Goal: Information Seeking & Learning: Learn about a topic

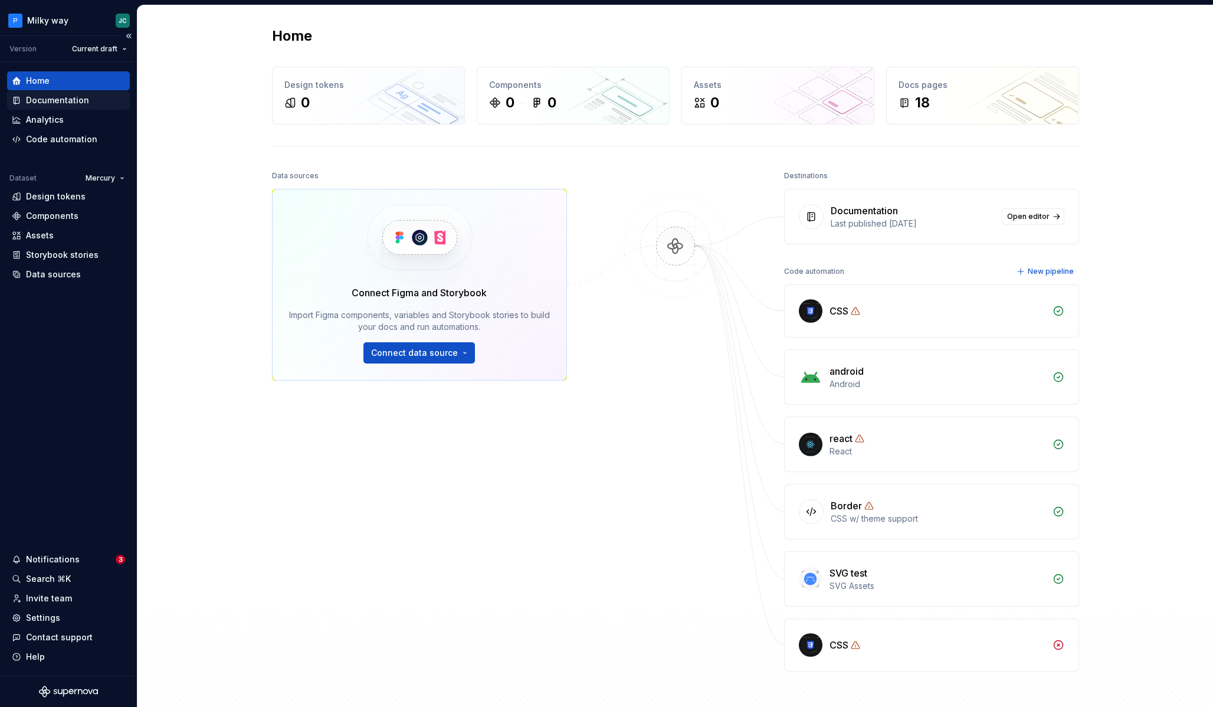
click at [60, 101] on div "Documentation" at bounding box center [57, 100] width 63 height 12
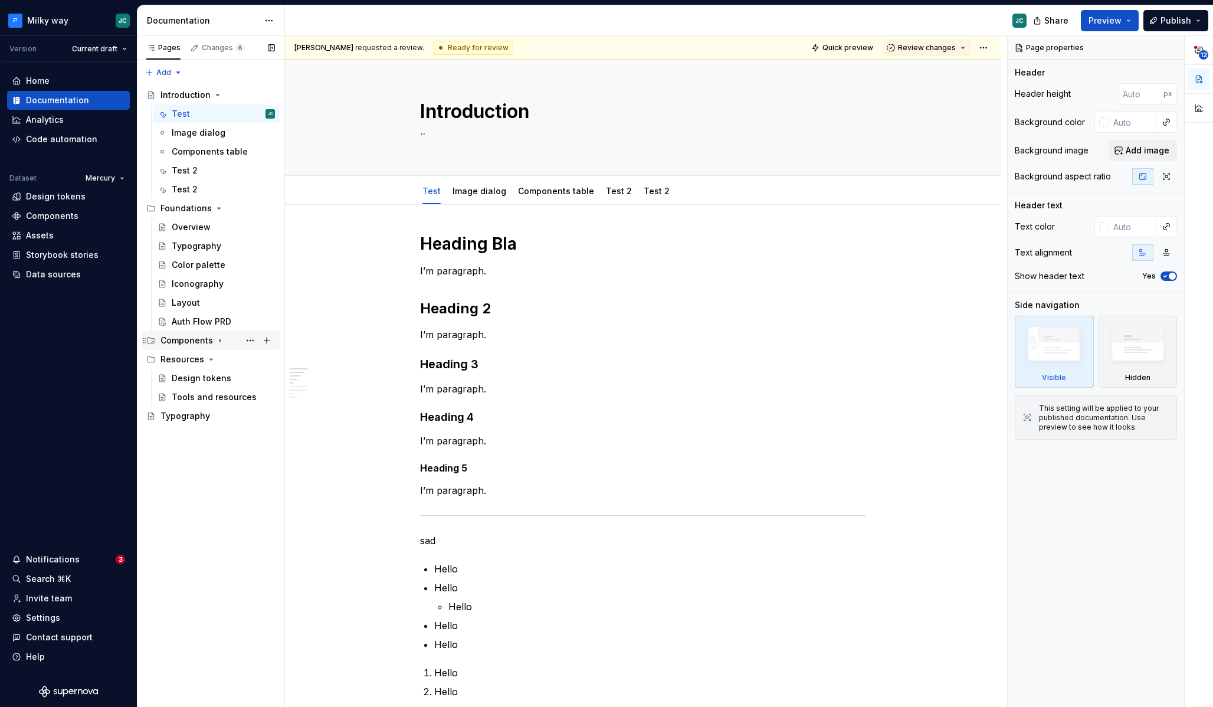
click at [218, 342] on icon "Page tree" at bounding box center [219, 340] width 9 height 9
click at [215, 434] on div "Number input" at bounding box center [200, 435] width 56 height 12
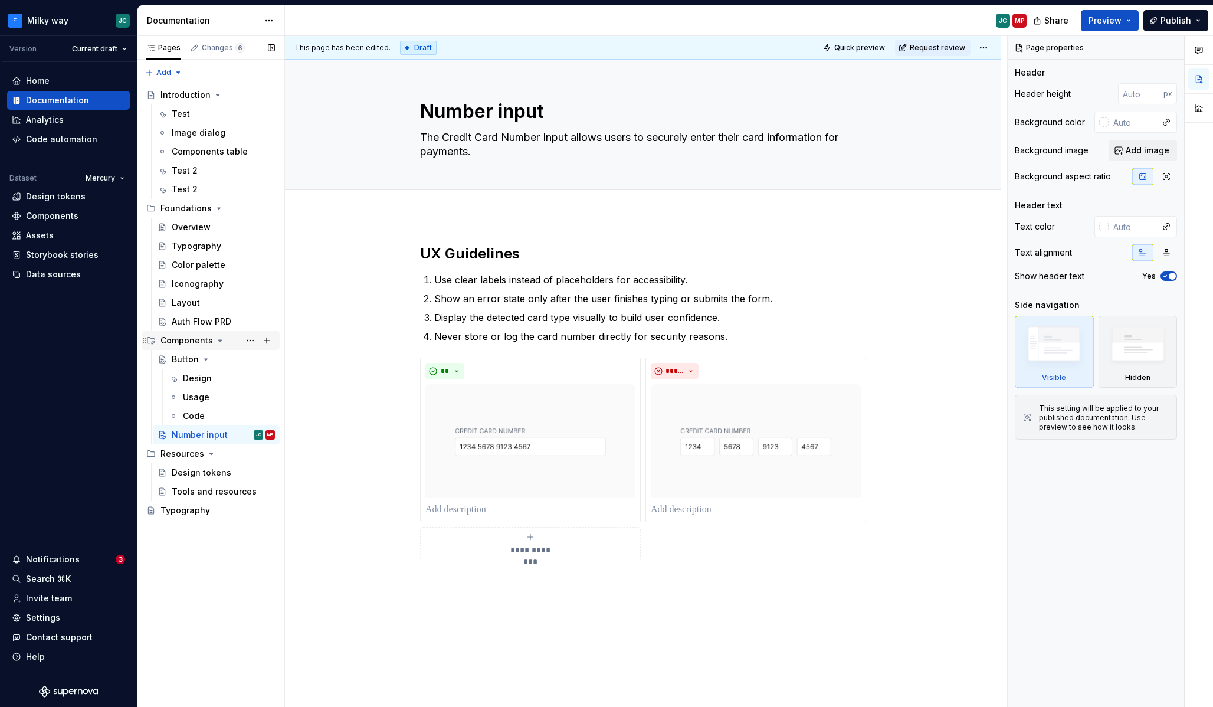
click at [219, 341] on icon "Page tree" at bounding box center [219, 340] width 9 height 9
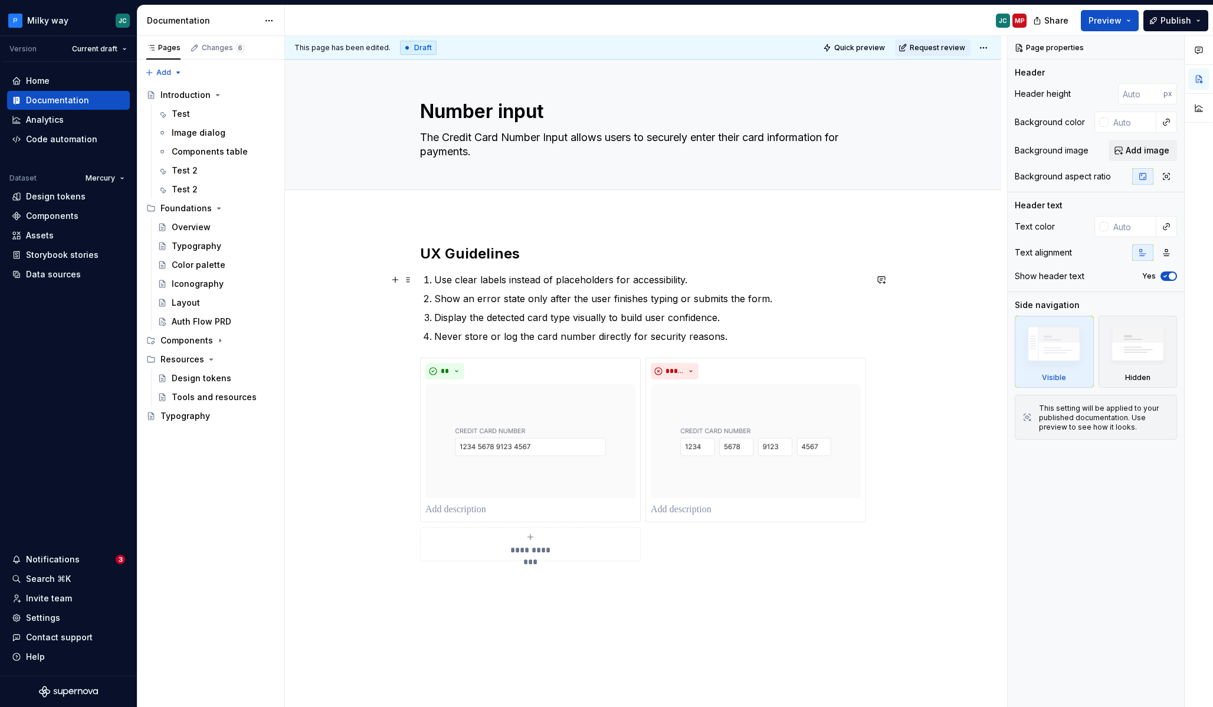
click at [701, 277] on p "Use clear labels instead of placeholders for accessibility." at bounding box center [650, 280] width 432 height 14
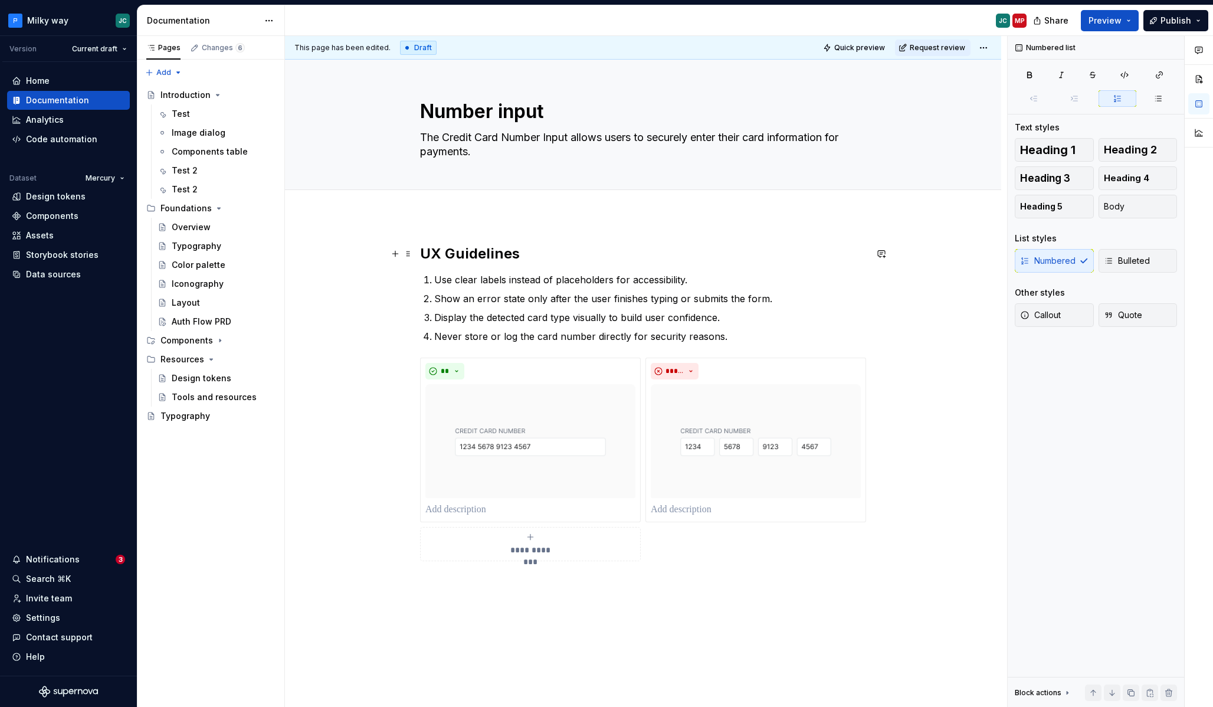
click at [534, 252] on h2 "UX Guidelines" at bounding box center [643, 253] width 446 height 19
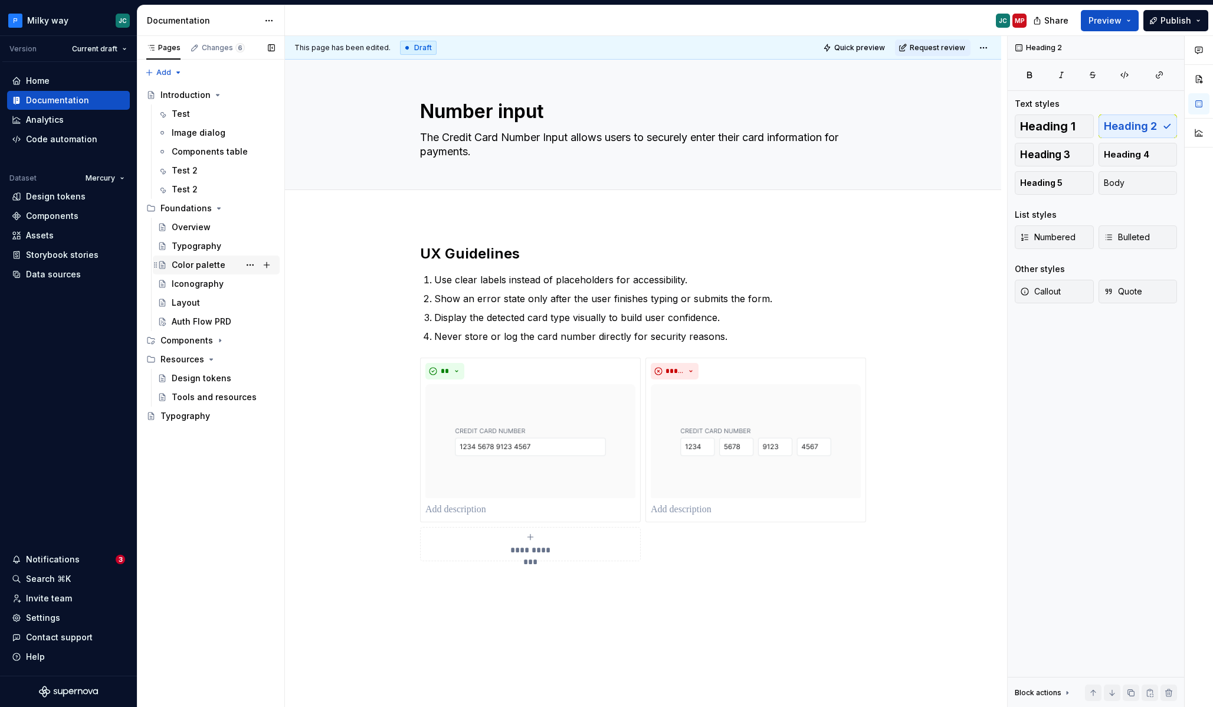
click at [224, 267] on div "Color palette" at bounding box center [223, 265] width 103 height 17
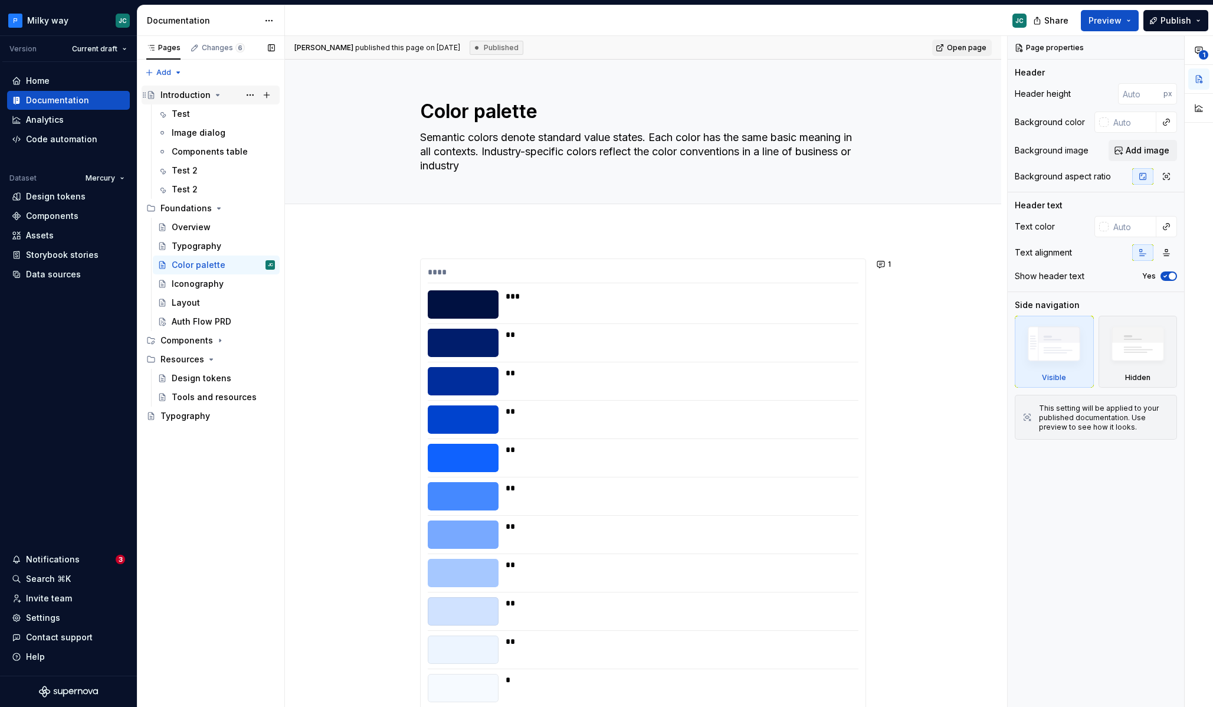
click at [231, 98] on div "Introduction" at bounding box center [217, 95] width 114 height 17
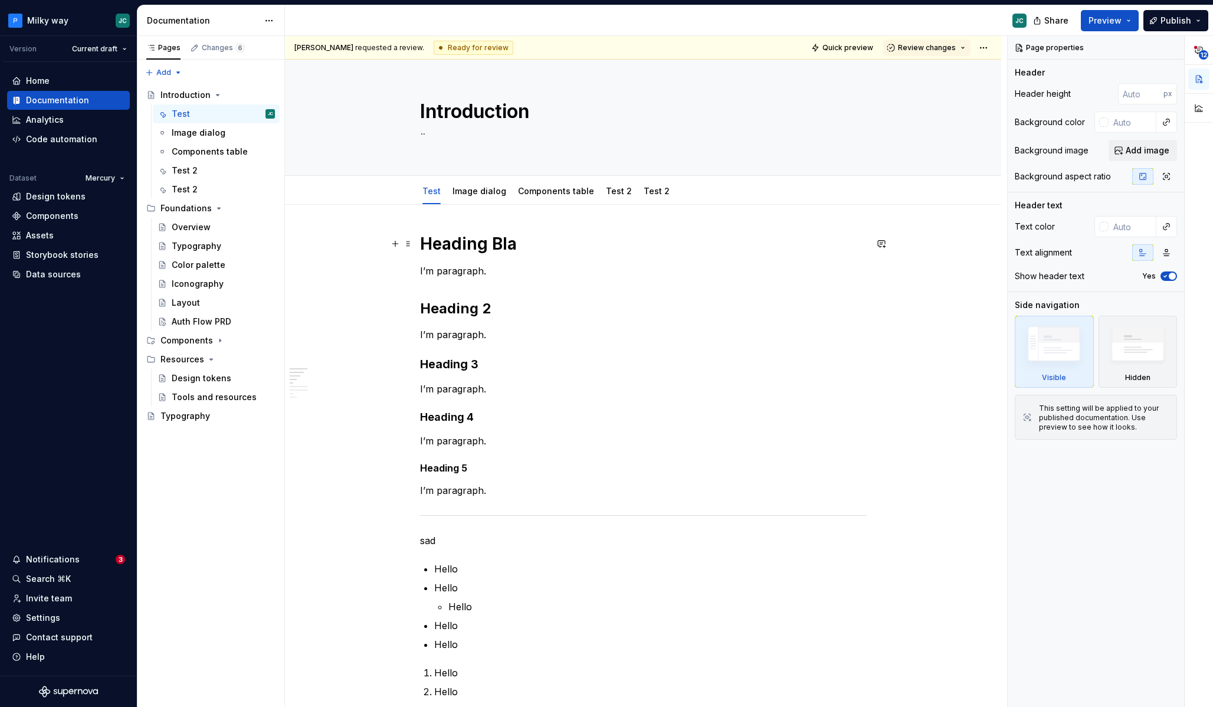
click at [533, 247] on h1 "Heading Bla" at bounding box center [643, 243] width 446 height 21
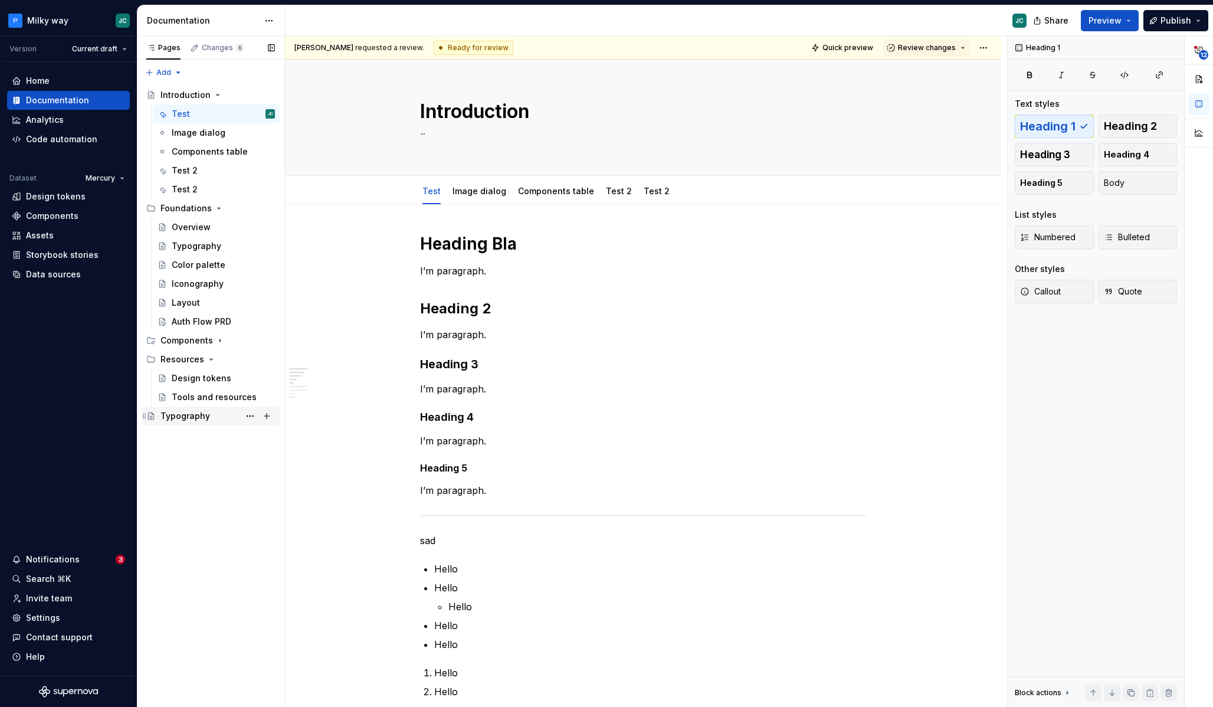
click at [192, 419] on div "Typography" at bounding box center [185, 416] width 50 height 12
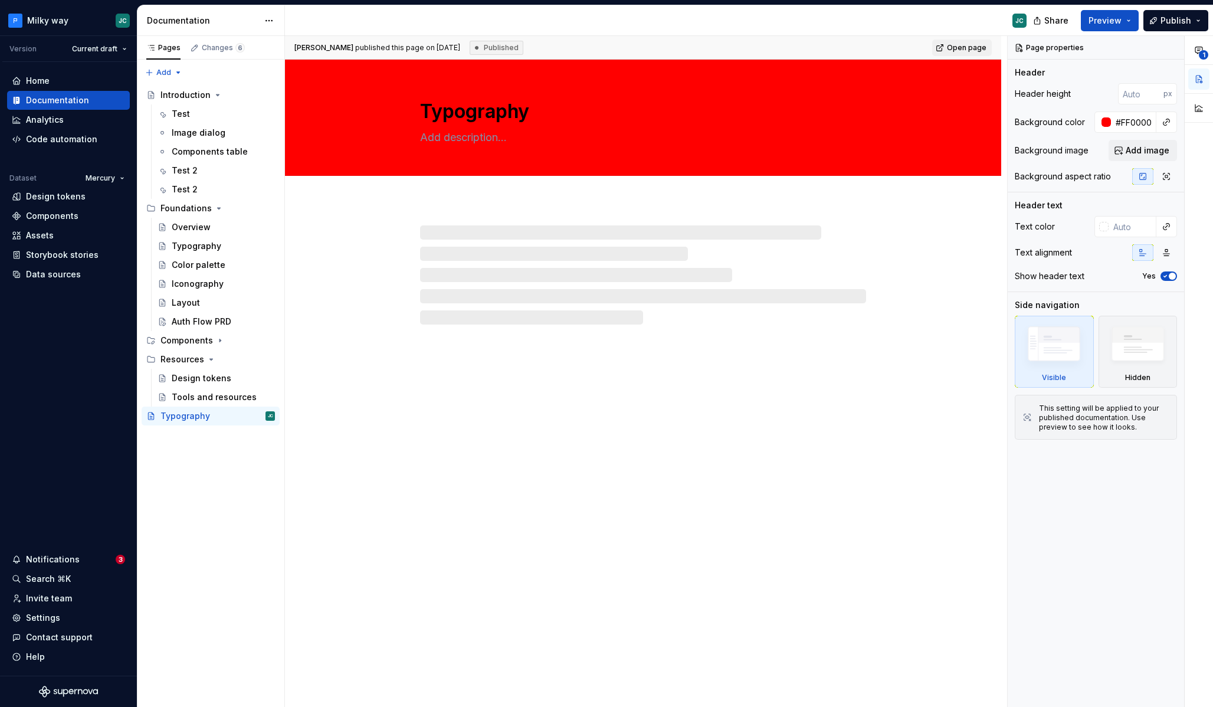
click at [549, 308] on div at bounding box center [643, 274] width 446 height 99
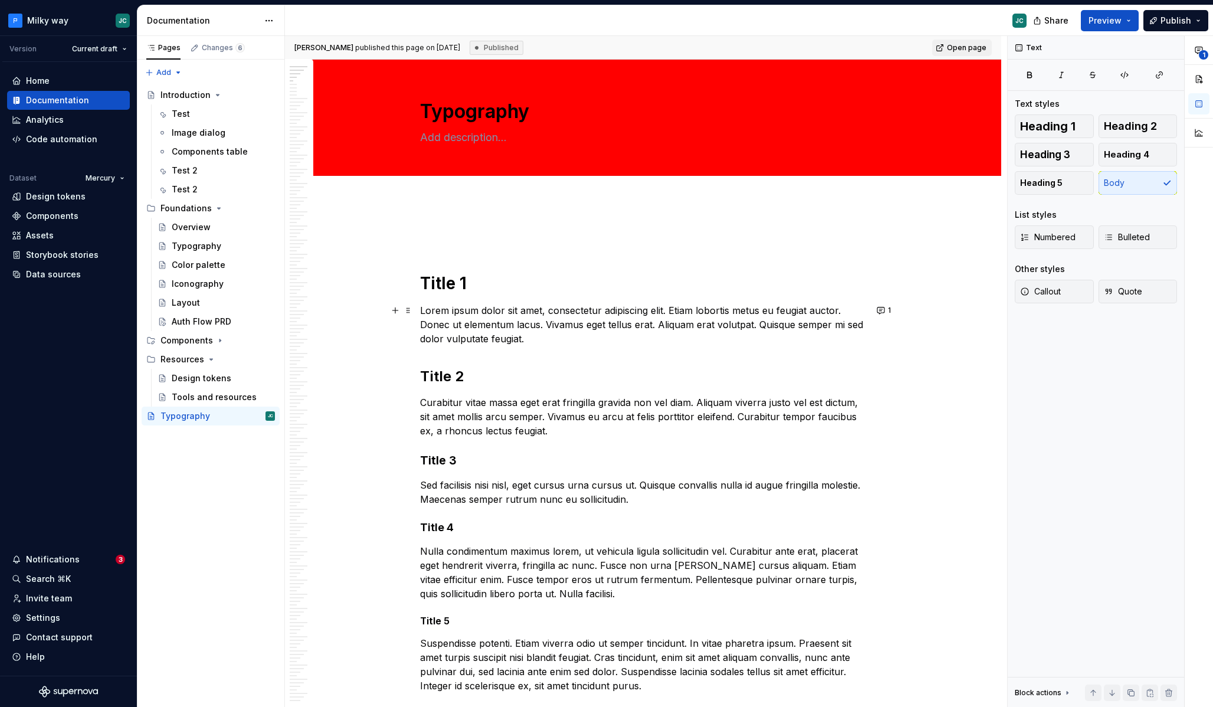
click at [547, 307] on p "Lorem ipsum dolor sit amet, consectetur adipiscing elit. Etiam lobortis metus e…" at bounding box center [643, 324] width 446 height 42
click at [536, 277] on h1 "Title 1" at bounding box center [643, 283] width 446 height 21
click at [35, 18] on html "Milky way JC Version Current draft Home Documentation Analytics Code automation…" at bounding box center [606, 353] width 1213 height 707
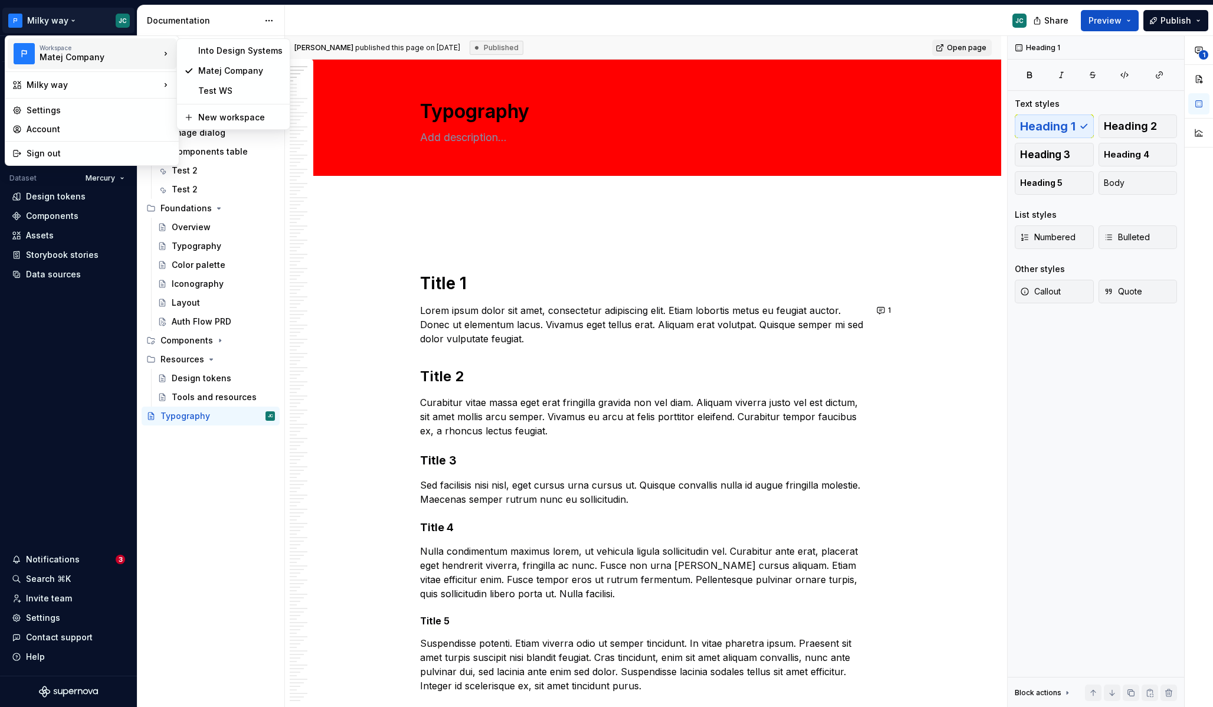
click at [97, 57] on div "Matej Company" at bounding box center [90, 57] width 100 height 12
click at [454, 0] on html "Milky way JC Version Current draft Home Documentation Analytics Code automation…" at bounding box center [606, 353] width 1213 height 707
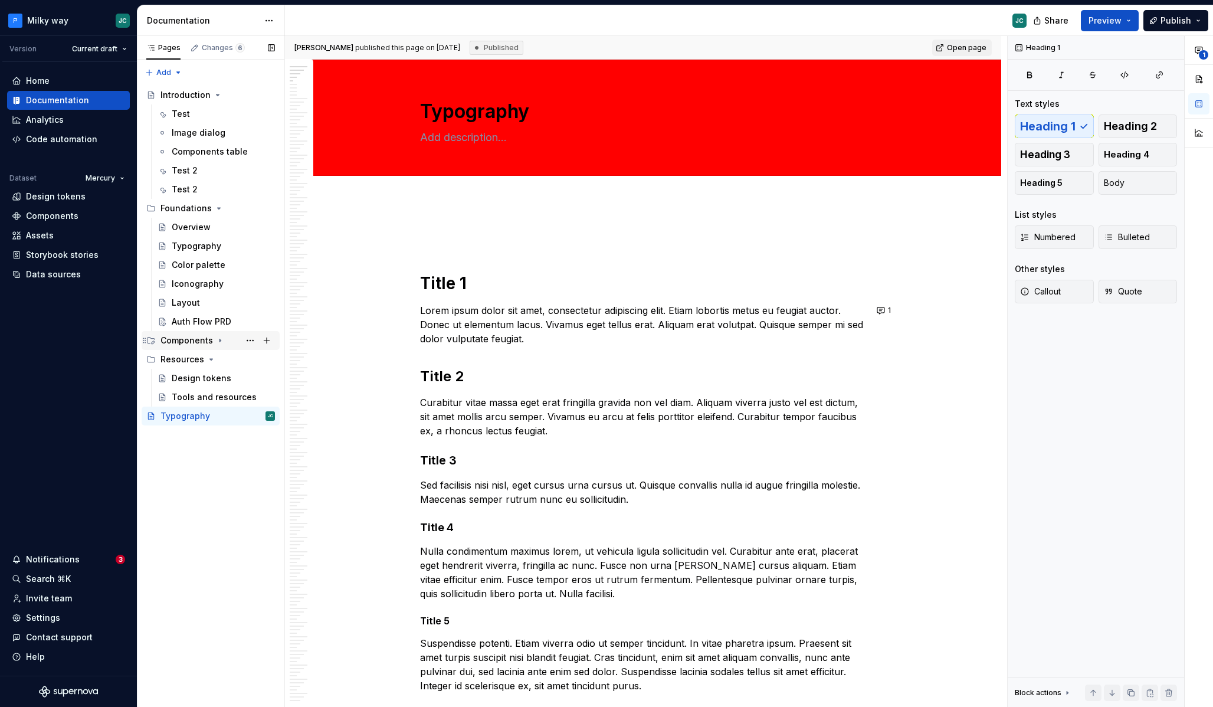
click at [209, 344] on div "Components" at bounding box center [186, 340] width 52 height 12
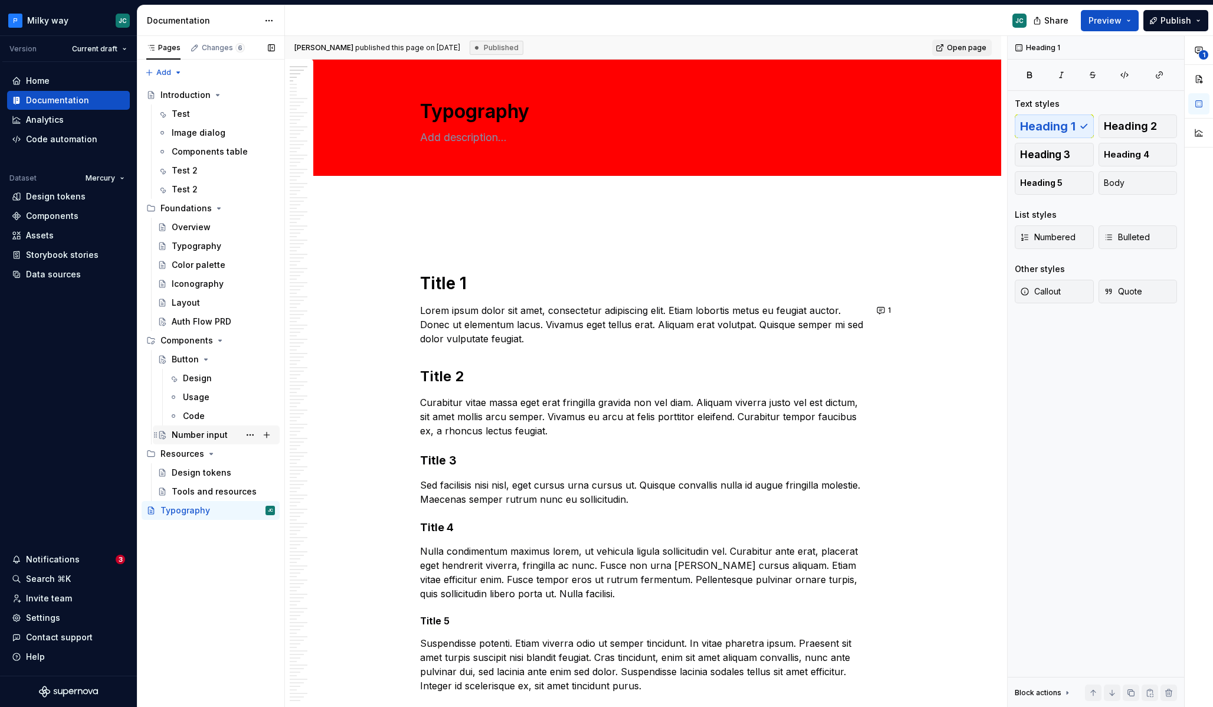
click at [200, 435] on div "Number input" at bounding box center [200, 435] width 56 height 12
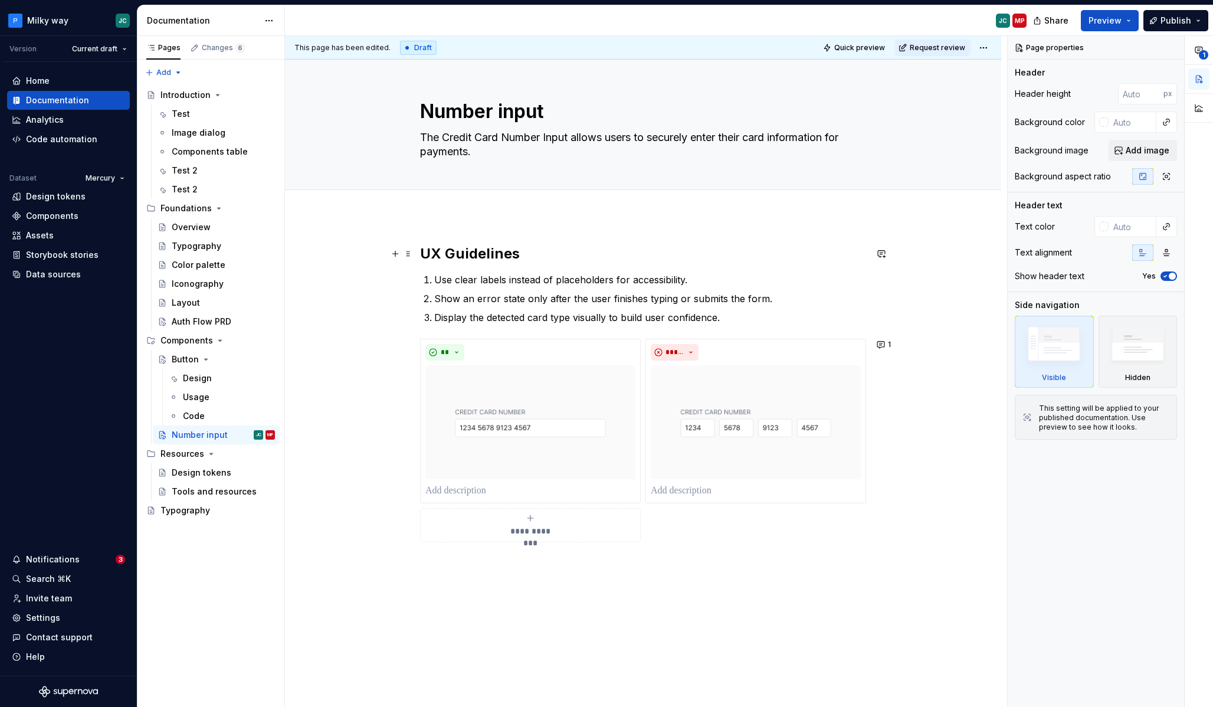
click at [552, 256] on h2 "UX Guidelines" at bounding box center [643, 253] width 446 height 19
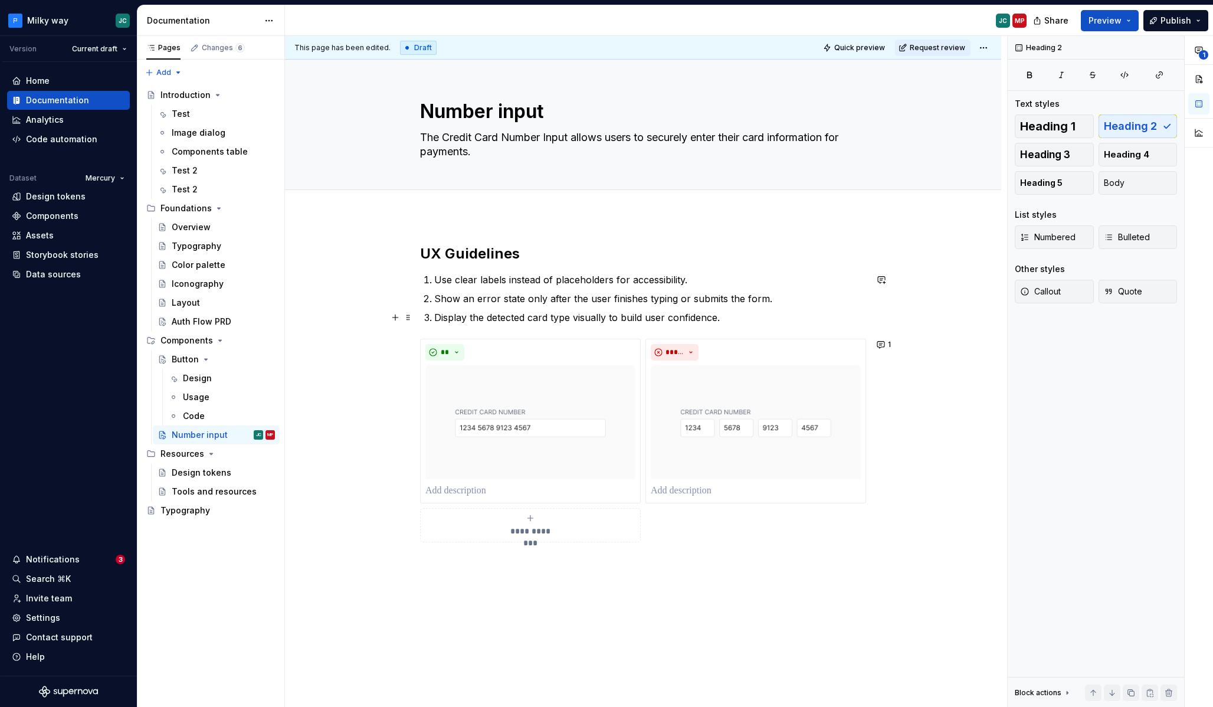
type textarea "*"
click at [45, 86] on div "Home" at bounding box center [38, 81] width 24 height 12
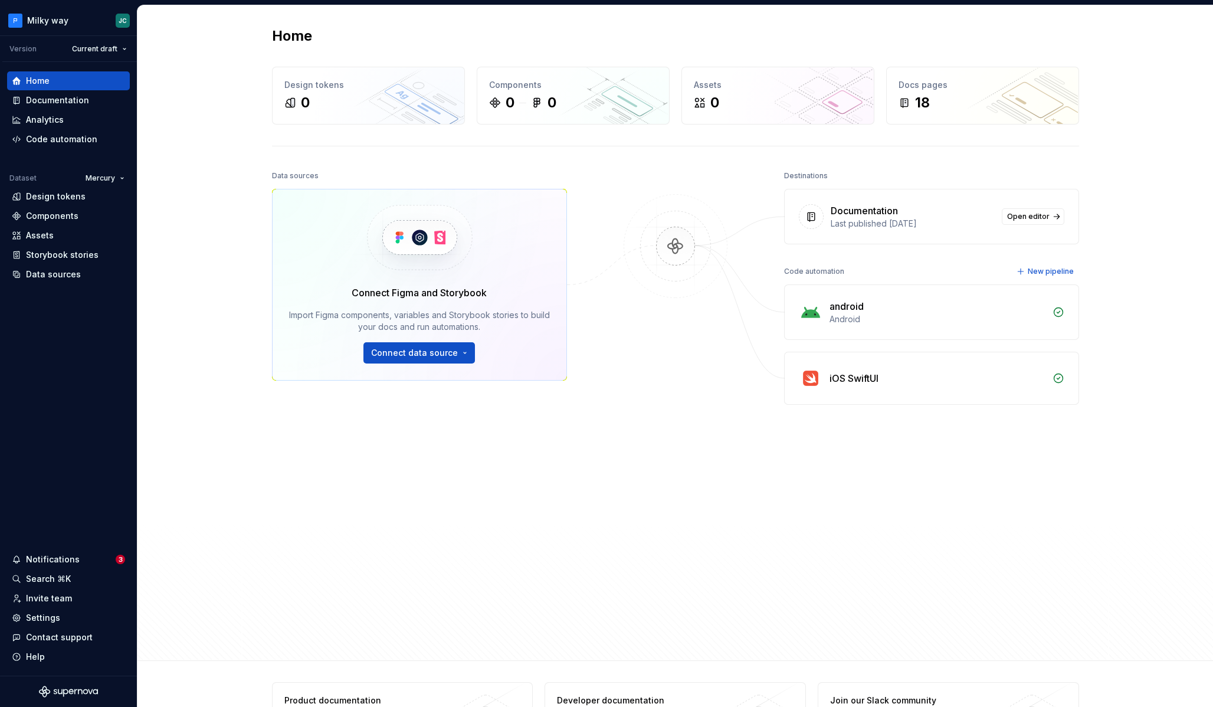
click at [449, 363] on div "Connect Figma and Storybook Import Figma components, variables and Storybook st…" at bounding box center [419, 285] width 295 height 192
click at [448, 355] on html "Milky way JC Version Current draft Home Documentation Analytics Code automation…" at bounding box center [606, 353] width 1213 height 707
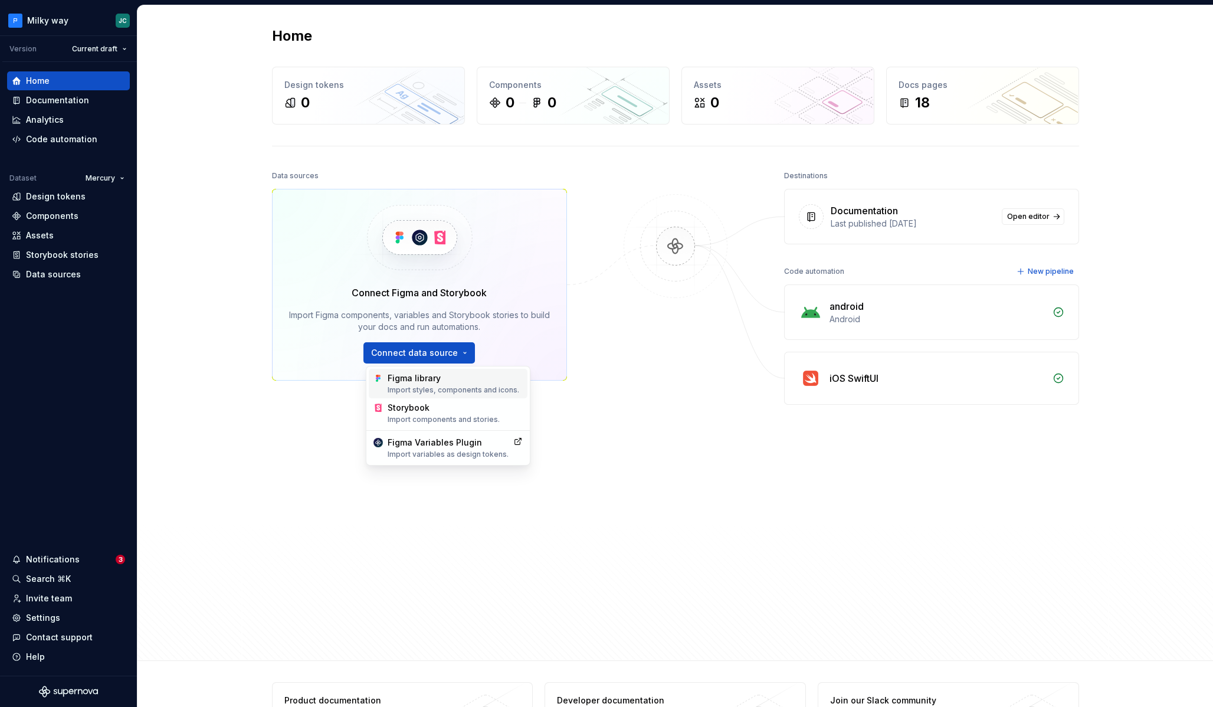
click at [497, 381] on div "Figma library Import styles, components and icons." at bounding box center [455, 383] width 135 height 22
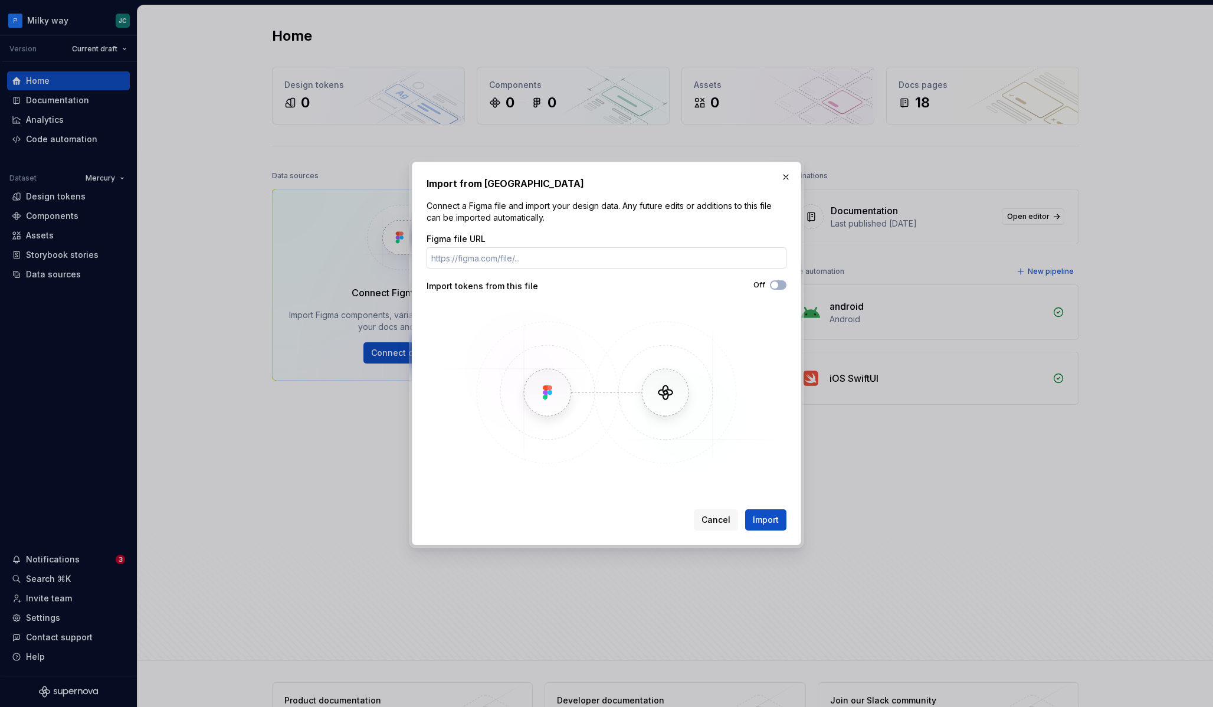
click at [536, 262] on input "Figma file URL" at bounding box center [606, 257] width 360 height 21
paste input "[URL][DOMAIN_NAME]"
type input "[URL][DOMAIN_NAME]"
click at [774, 285] on span "button" at bounding box center [774, 284] width 7 height 7
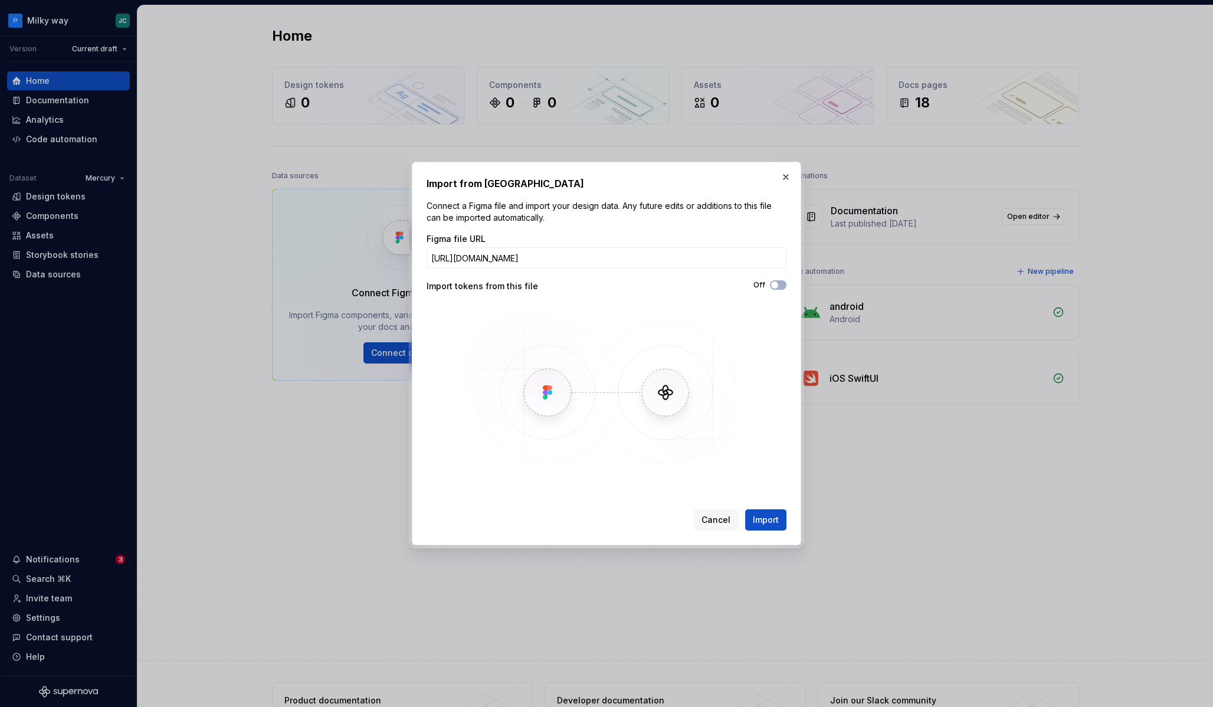
scroll to position [0, 0]
click at [772, 523] on span "Import" at bounding box center [766, 520] width 26 height 12
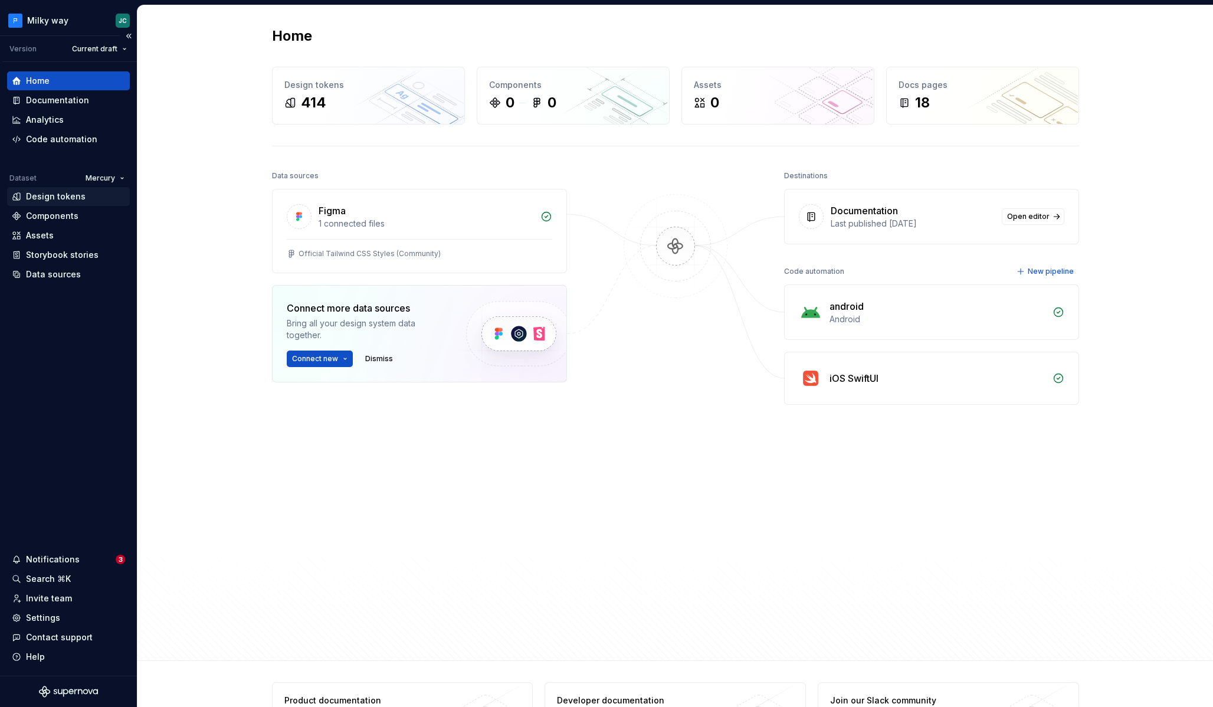
drag, startPoint x: 71, startPoint y: 199, endPoint x: 63, endPoint y: 201, distance: 9.0
click at [71, 199] on div "Design tokens" at bounding box center [56, 197] width 60 height 12
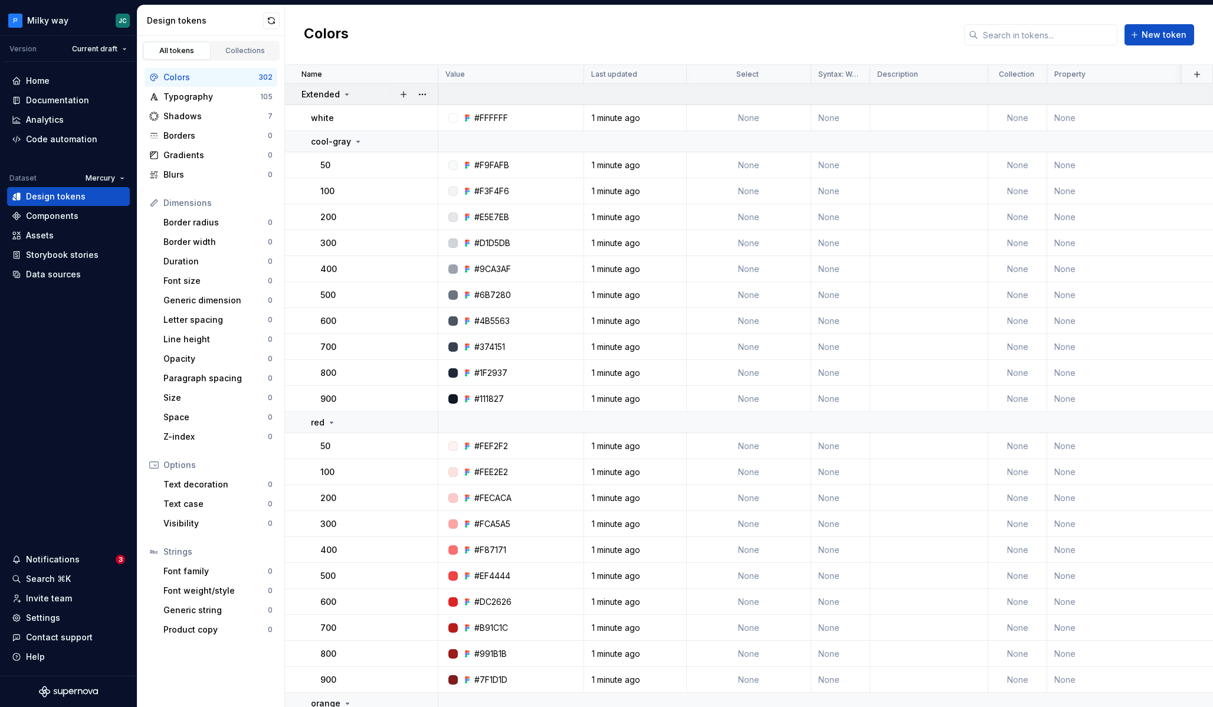
click at [347, 95] on icon at bounding box center [346, 94] width 9 height 9
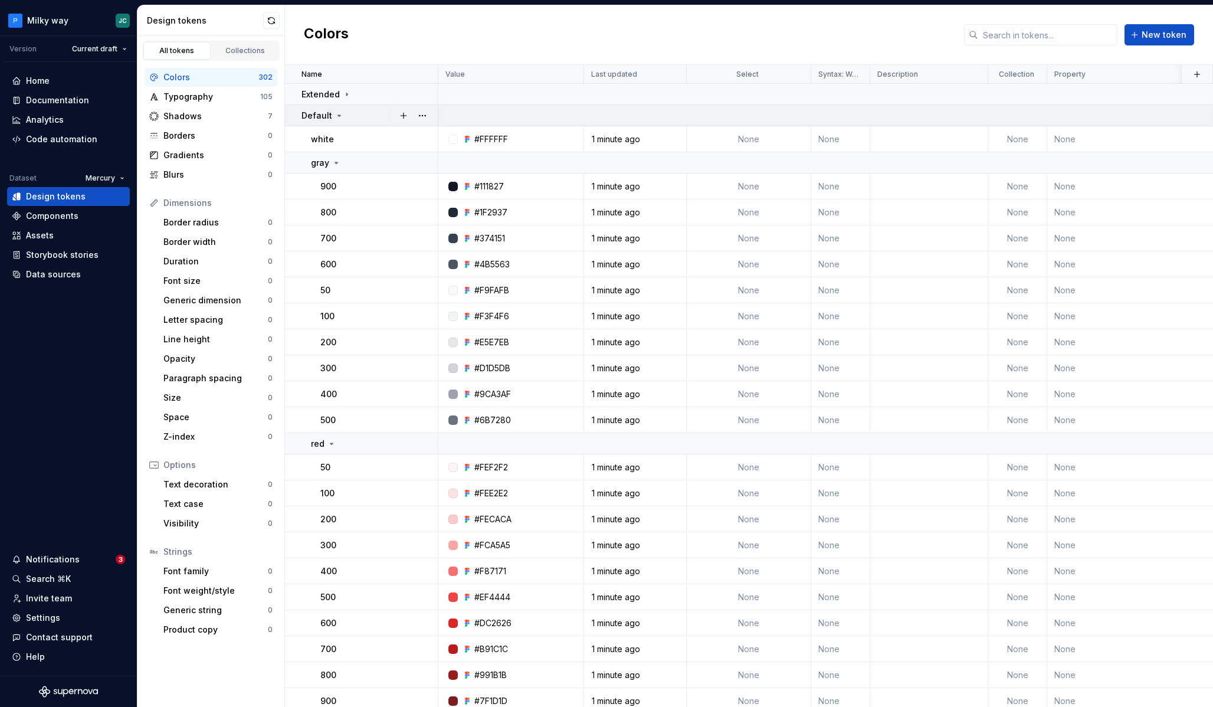
click at [344, 113] on div "Default" at bounding box center [369, 116] width 136 height 12
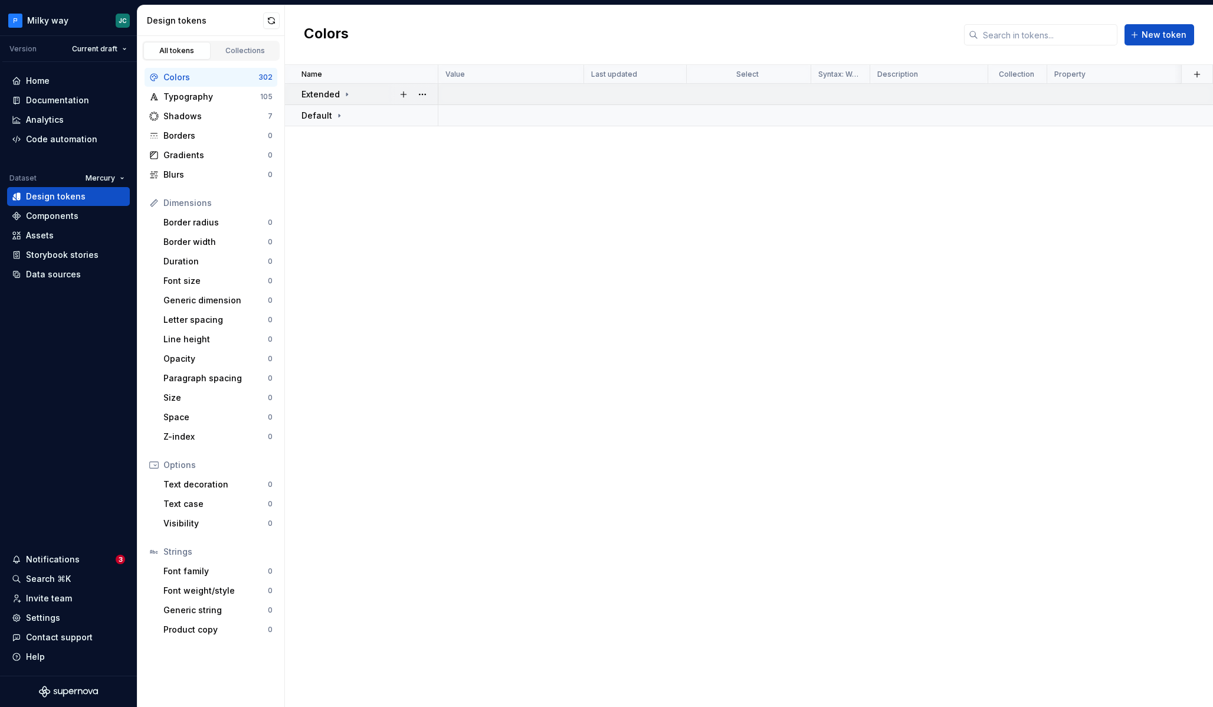
click at [333, 91] on p "Extended" at bounding box center [320, 94] width 38 height 12
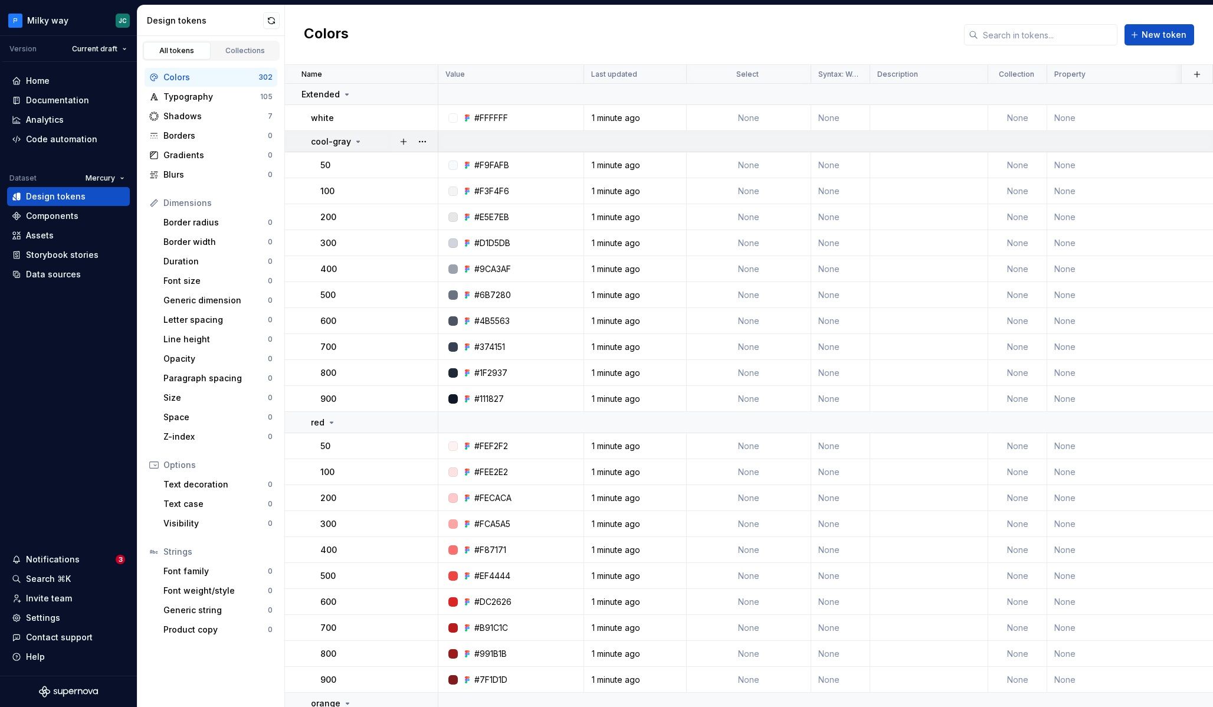
click at [355, 143] on icon at bounding box center [357, 141] width 9 height 9
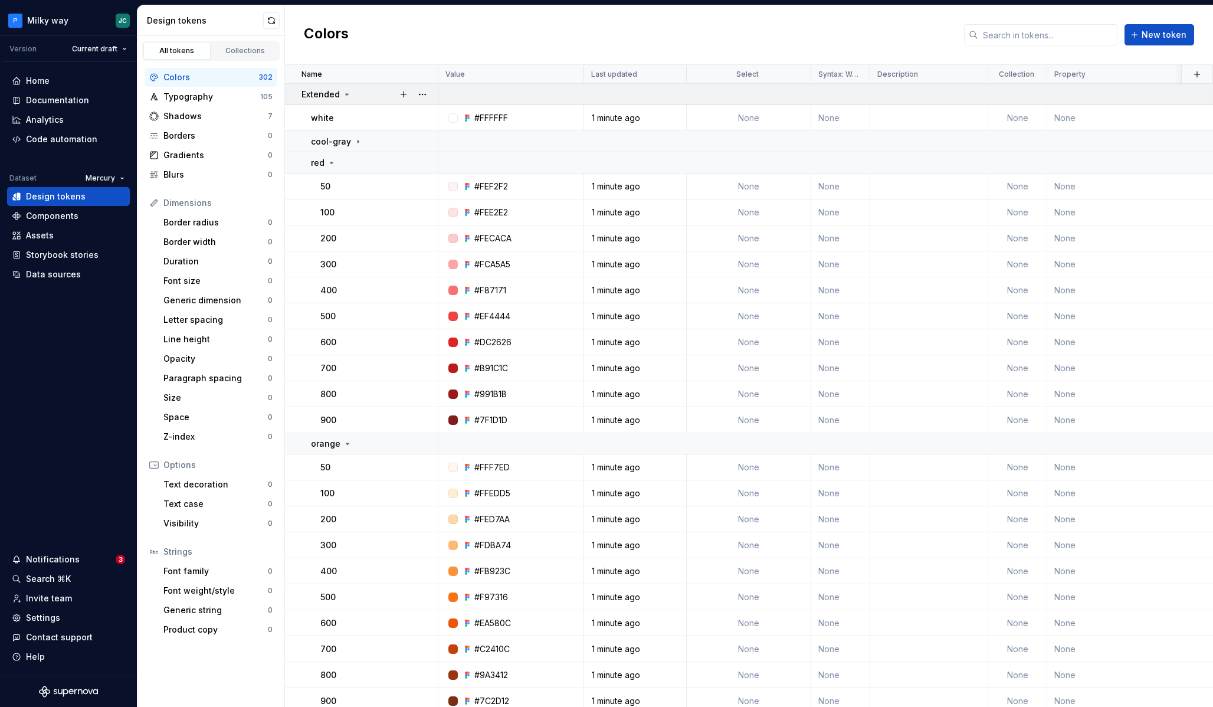
click at [347, 99] on div "Extended" at bounding box center [326, 94] width 50 height 12
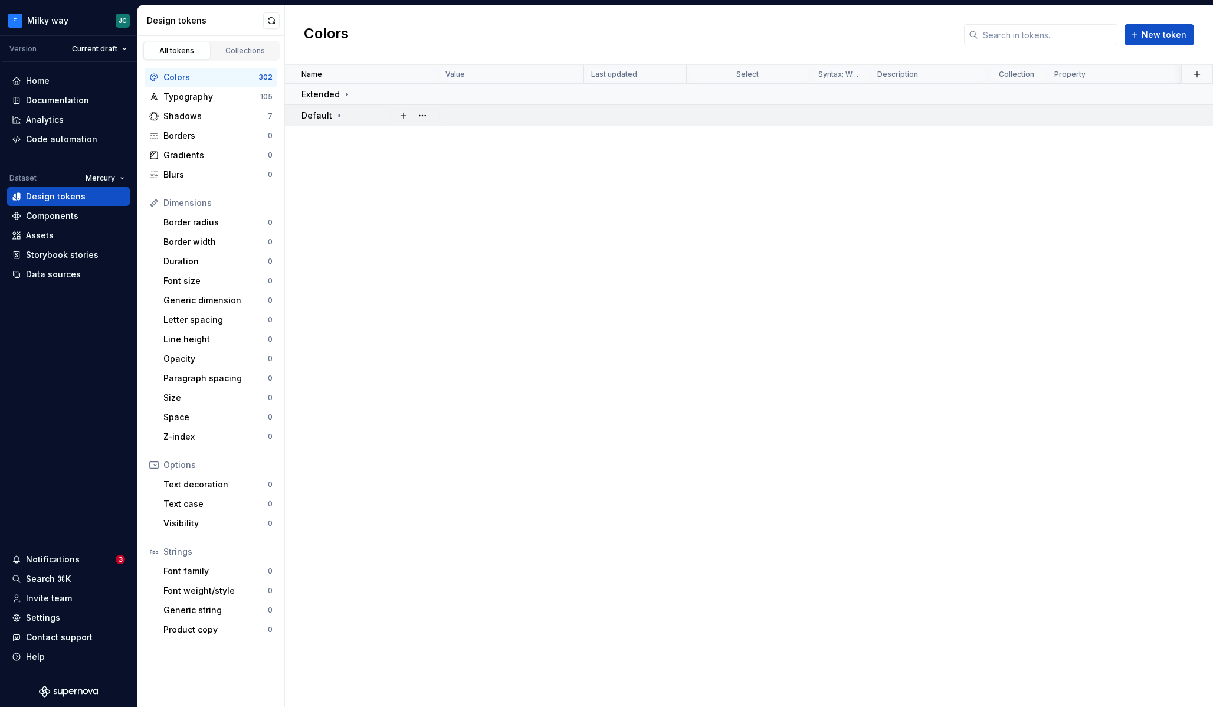
click at [343, 120] on div "Default" at bounding box center [369, 116] width 136 height 12
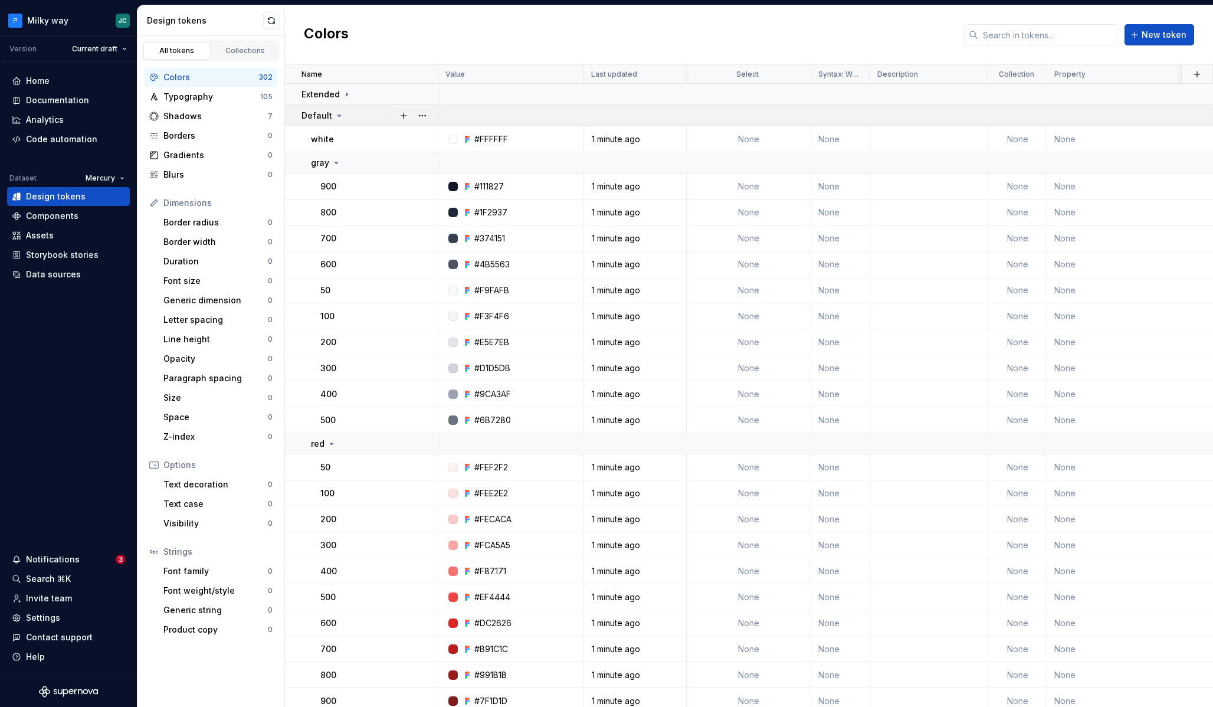
click at [336, 113] on icon at bounding box center [338, 115] width 9 height 9
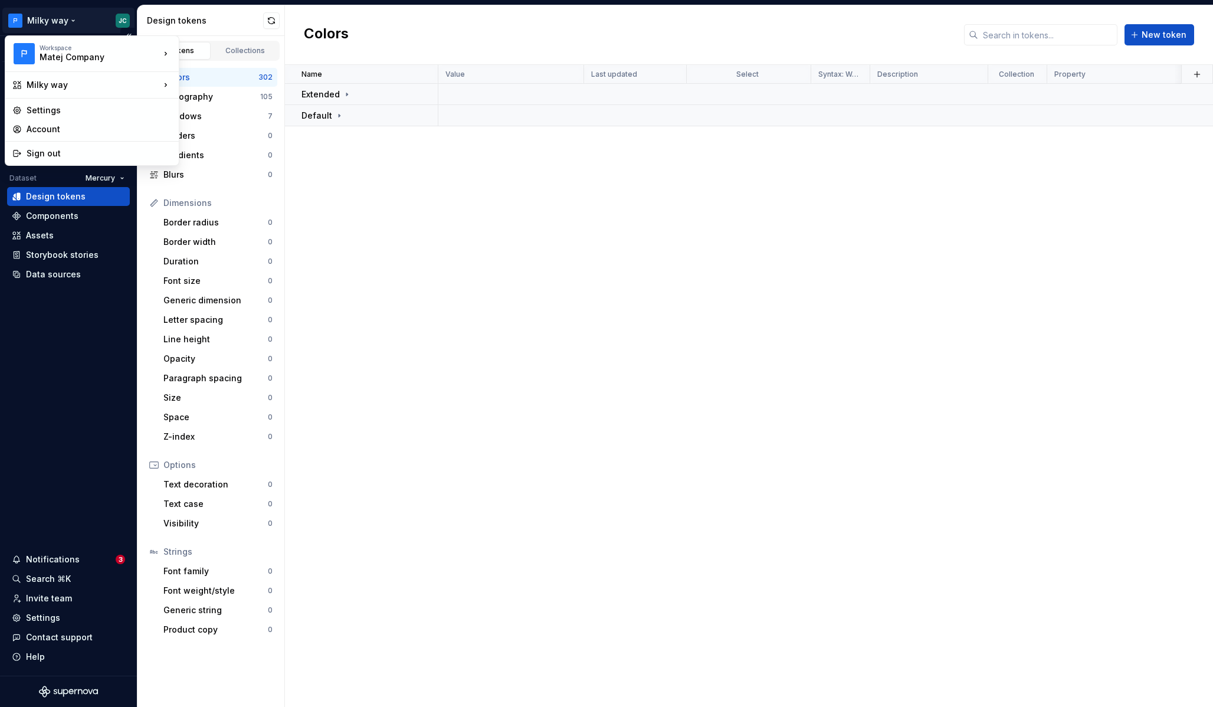
click at [60, 25] on html "Milky way JC Version Current draft Home Documentation Analytics Code automation…" at bounding box center [606, 353] width 1213 height 707
click at [472, 215] on html "Milky way JC Version Current draft Home Documentation Analytics Code automation…" at bounding box center [606, 353] width 1213 height 707
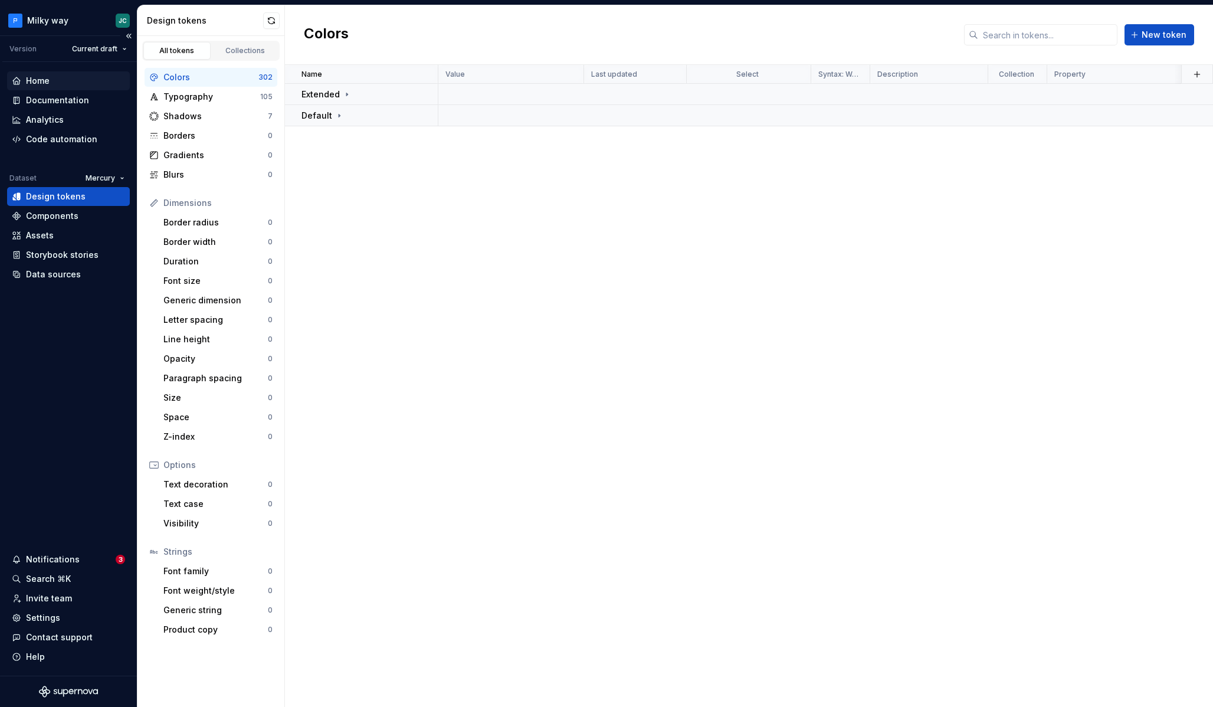
click at [61, 85] on div "Home" at bounding box center [68, 81] width 113 height 12
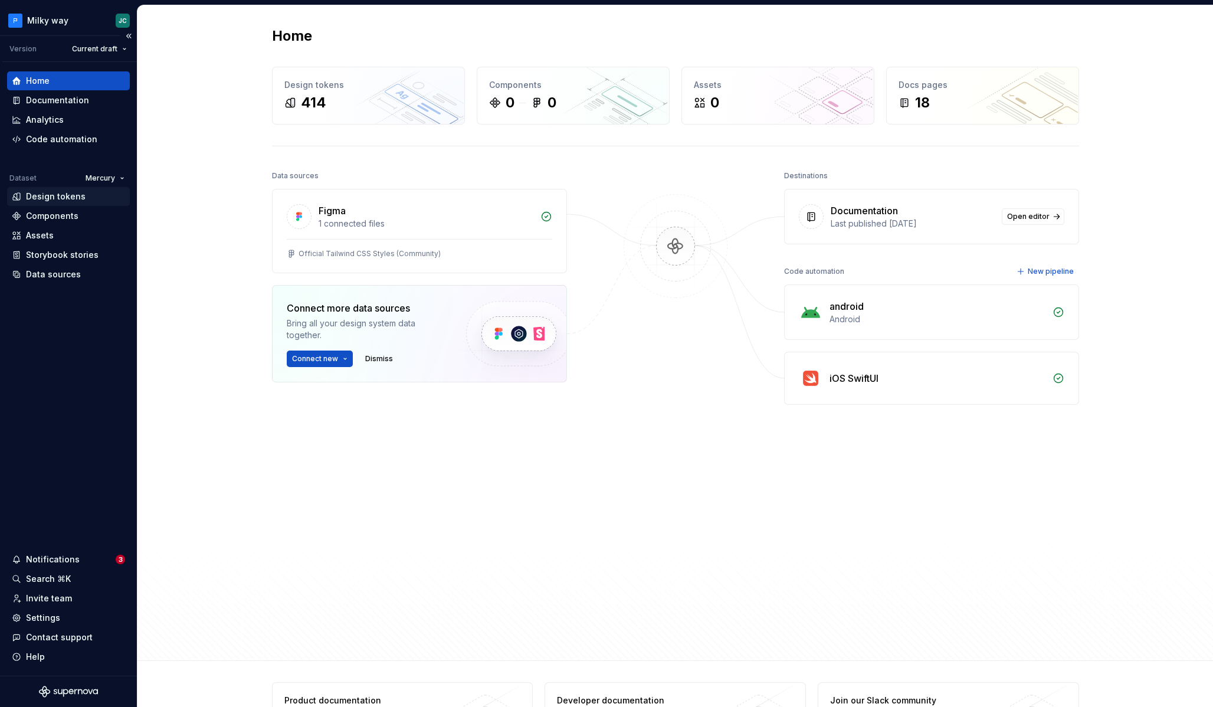
click at [77, 196] on div "Design tokens" at bounding box center [56, 197] width 60 height 12
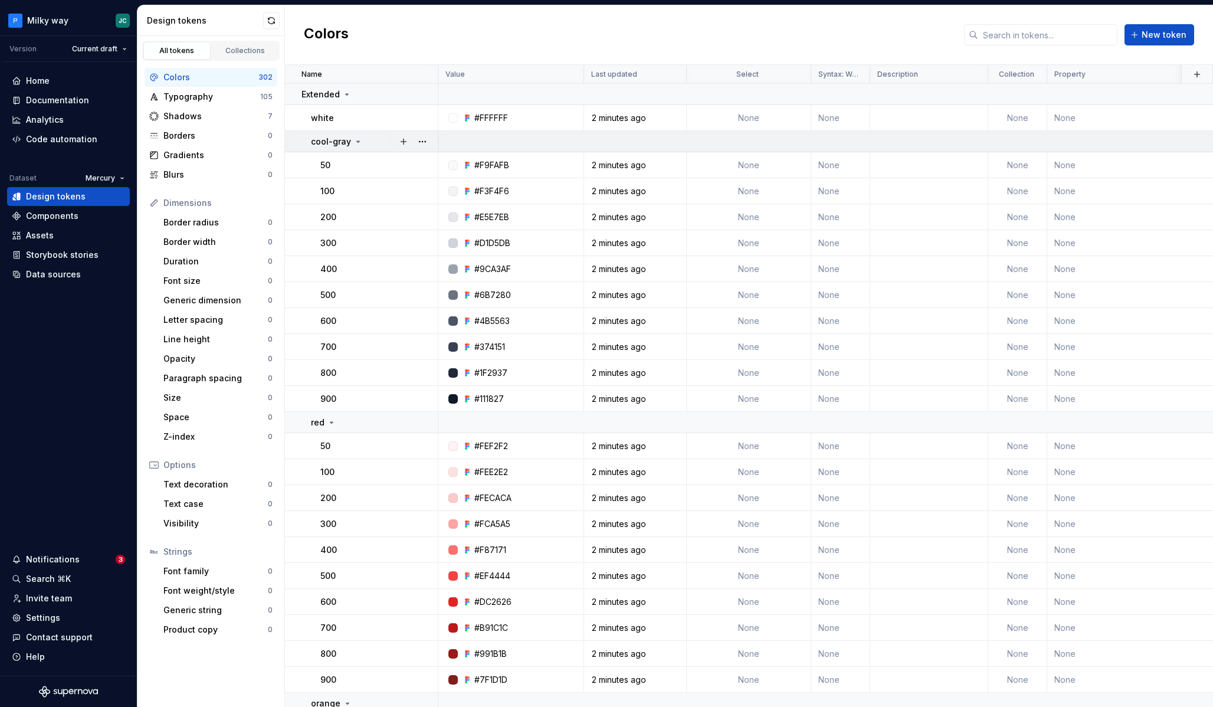
click at [372, 139] on div "cool-gray" at bounding box center [374, 142] width 126 height 12
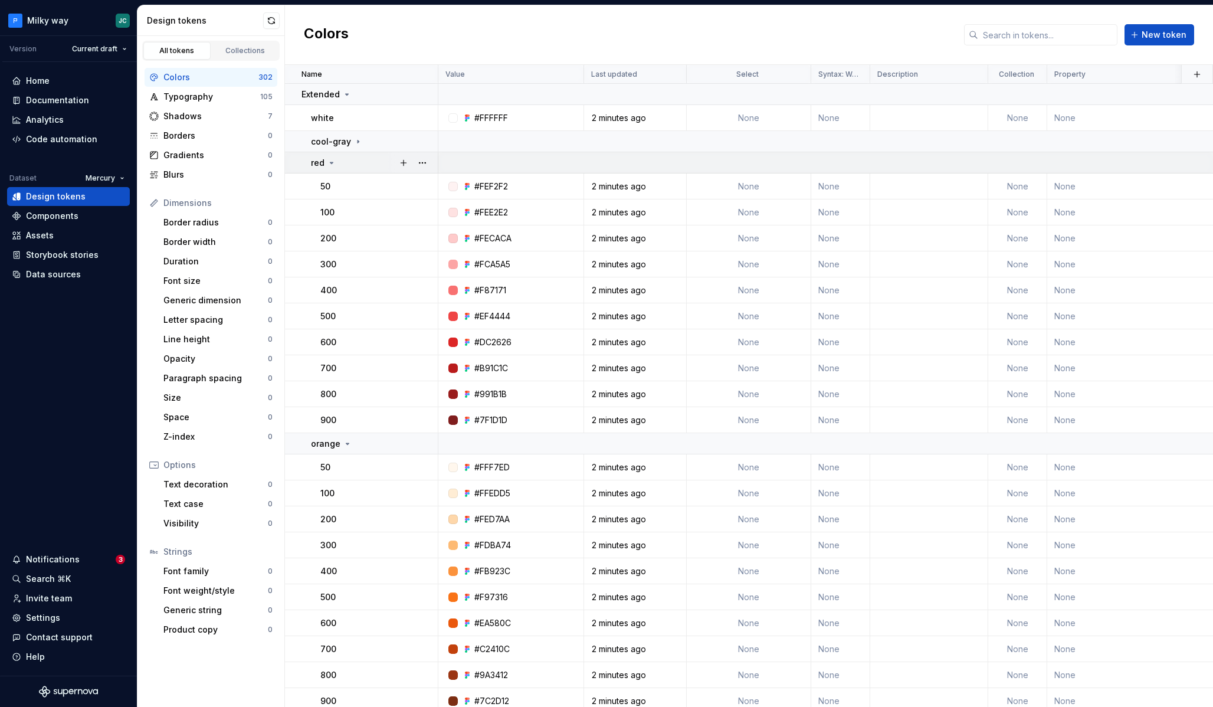
click at [342, 165] on div "red" at bounding box center [374, 163] width 126 height 12
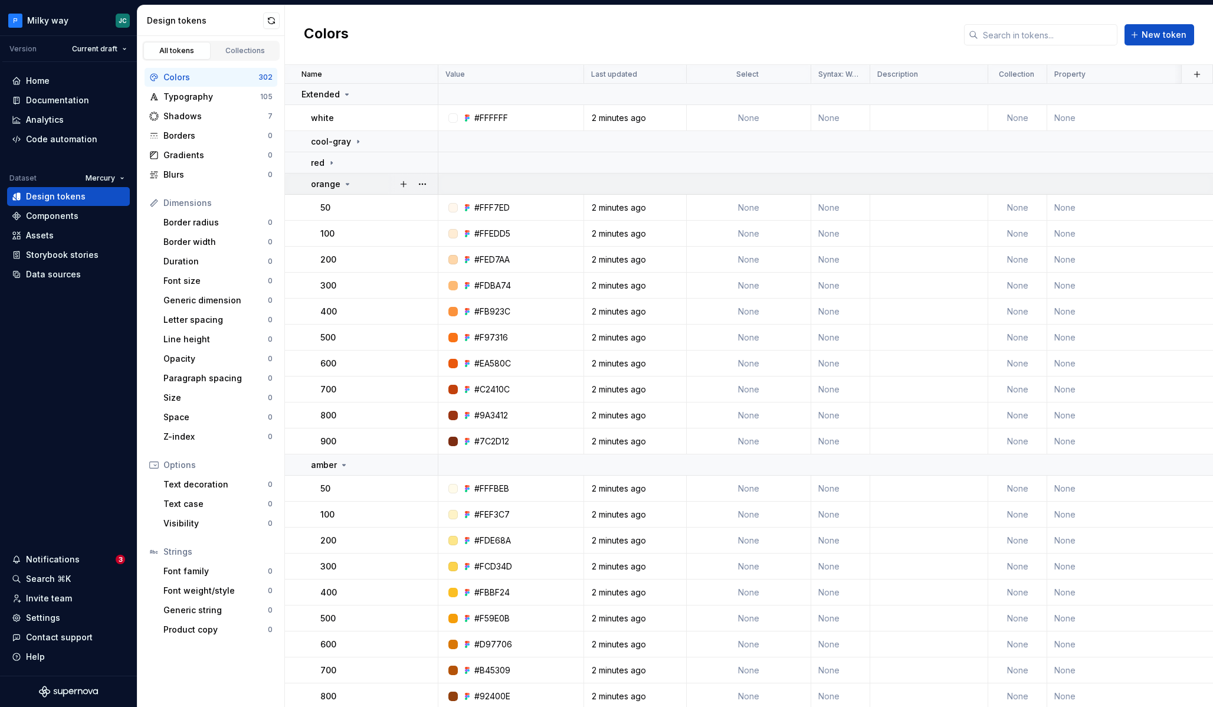
click at [340, 185] on div "orange" at bounding box center [331, 184] width 41 height 12
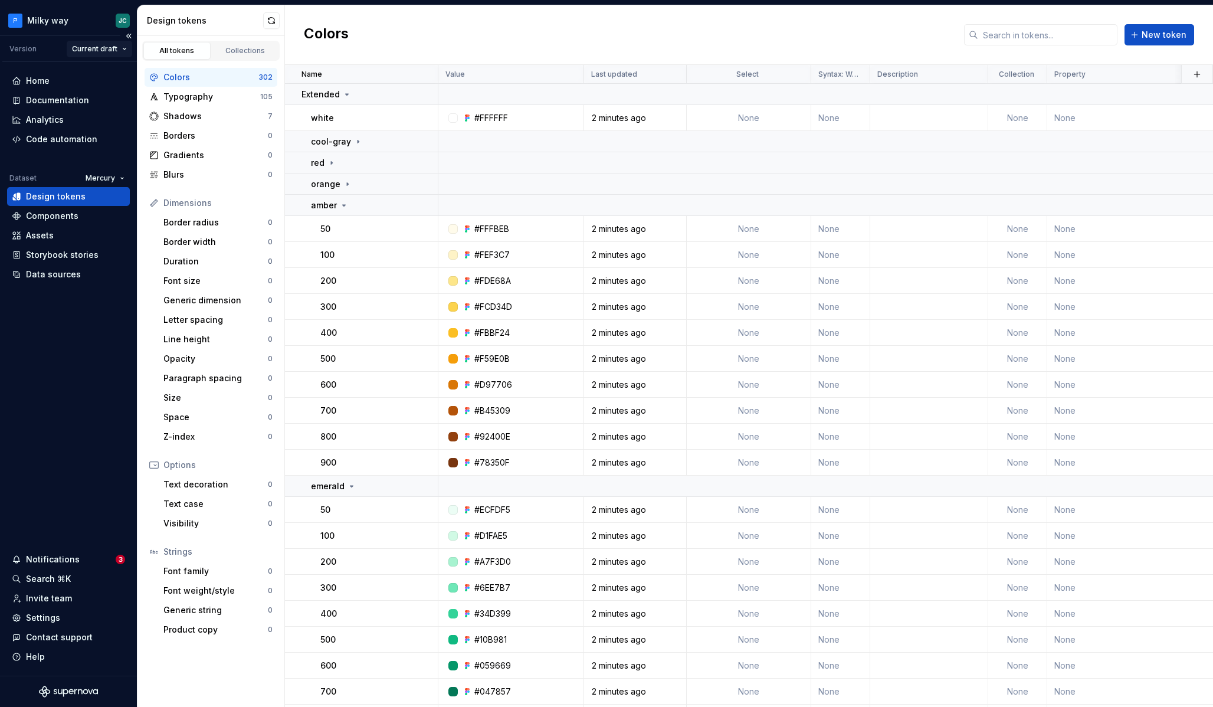
click at [96, 52] on html "Milky way JC Version Current draft Home Documentation Analytics Code automation…" at bounding box center [606, 353] width 1213 height 707
click at [95, 51] on html "Milky way JC Version Current draft Home Documentation Analytics Code automation…" at bounding box center [606, 353] width 1213 height 707
click at [64, 103] on div "Documentation" at bounding box center [57, 100] width 63 height 12
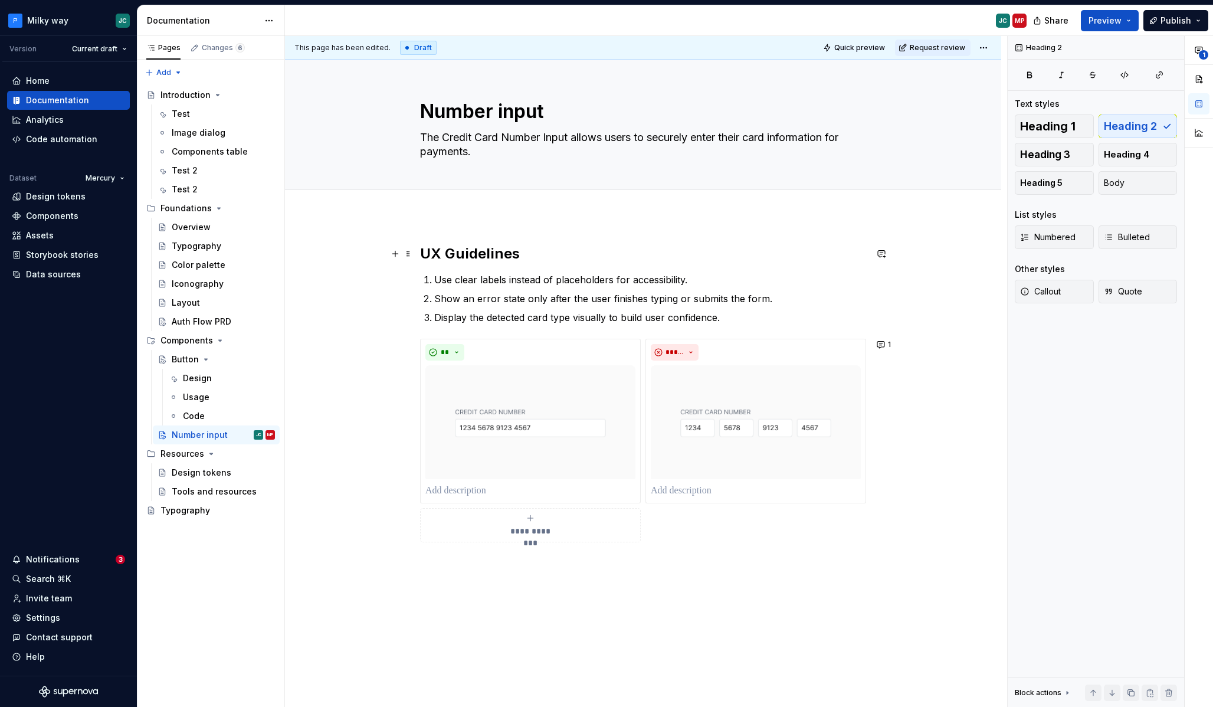
click at [554, 251] on h2 "UX Guidelines" at bounding box center [643, 253] width 446 height 19
type textarea "*"
